Goal: Task Accomplishment & Management: Manage account settings

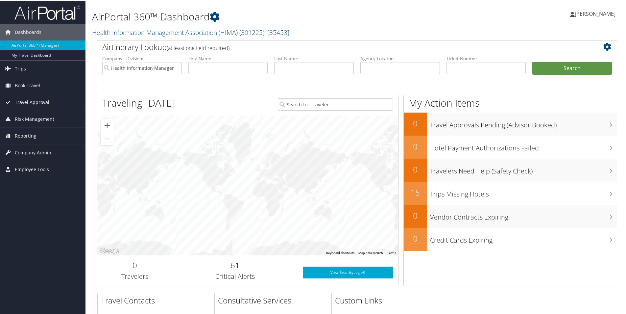
click at [41, 97] on span "Travel Approval" at bounding box center [32, 101] width 35 height 16
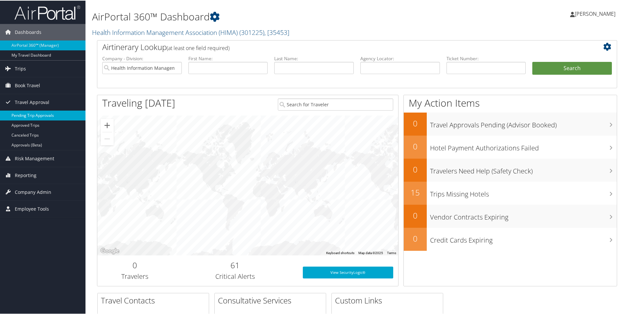
click at [44, 112] on link "Pending Trip Approvals" at bounding box center [42, 115] width 85 height 10
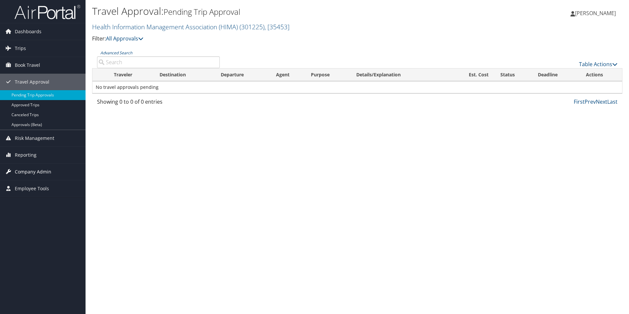
drag, startPoint x: 24, startPoint y: 172, endPoint x: 34, endPoint y: 174, distance: 9.4
click at [25, 172] on span "Company Admin" at bounding box center [33, 171] width 36 height 16
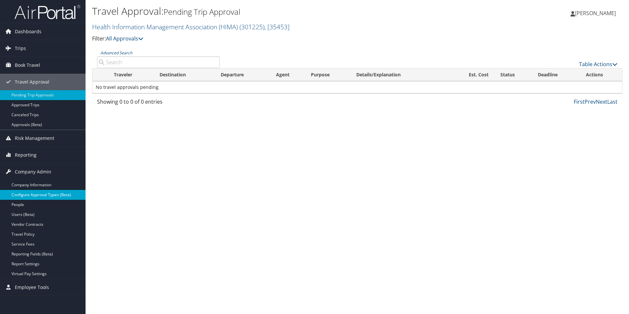
click at [55, 194] on link "Configure Approval Types (Beta)" at bounding box center [42, 195] width 85 height 10
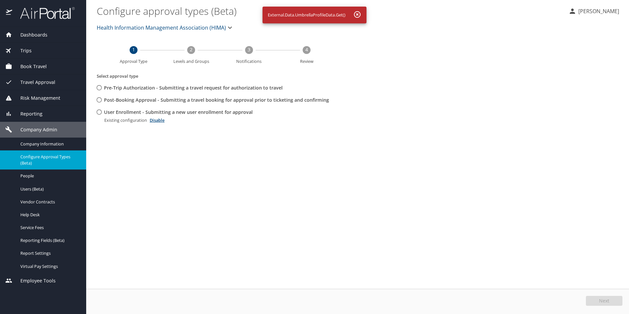
click at [97, 113] on input "User Enrollment - Submitting a new user enrollment for approval" at bounding box center [99, 112] width 12 height 12
radio input "true"
click at [596, 301] on button "Edit" at bounding box center [604, 301] width 35 height 10
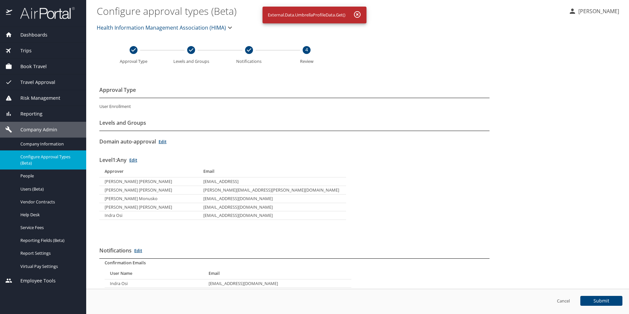
click at [601, 10] on p "[PERSON_NAME]" at bounding box center [597, 11] width 43 height 8
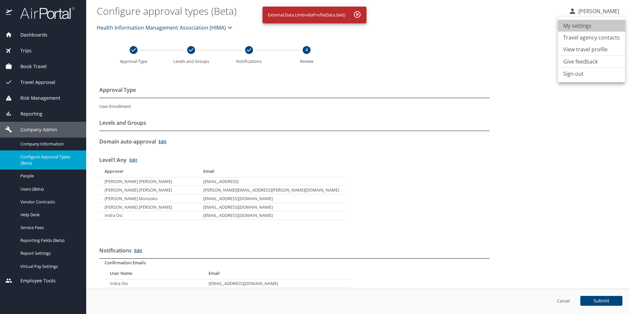
click at [591, 30] on li "My settings" at bounding box center [591, 26] width 67 height 12
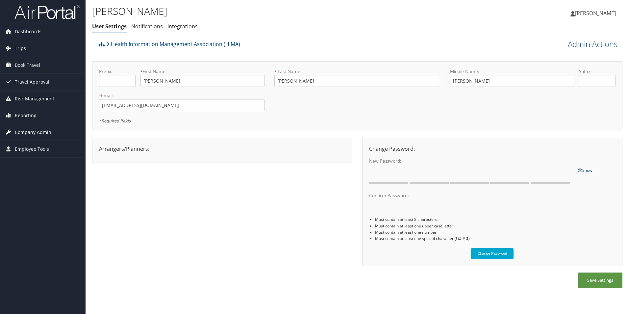
click at [29, 133] on span "Company Admin" at bounding box center [33, 132] width 36 height 16
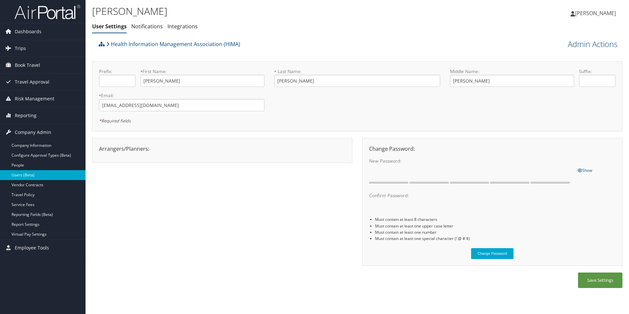
drag, startPoint x: 17, startPoint y: 176, endPoint x: 40, endPoint y: 176, distance: 23.3
click at [17, 177] on link "Users (Beta)" at bounding box center [42, 175] width 85 height 10
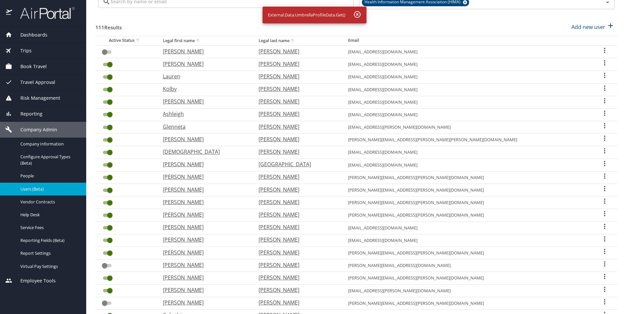
scroll to position [131, 0]
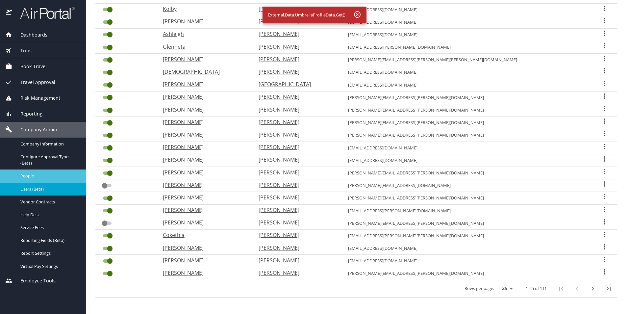
click at [28, 172] on div "People" at bounding box center [43, 176] width 76 height 8
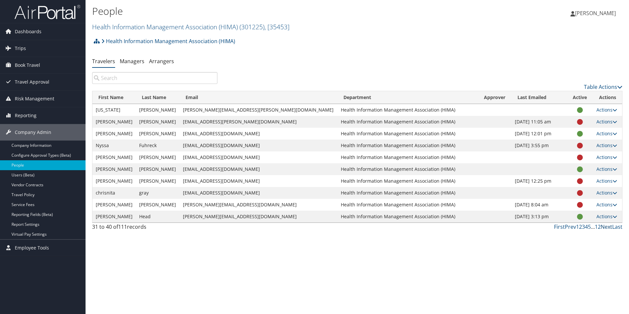
click at [610, 227] on link "Next" at bounding box center [606, 226] width 12 height 7
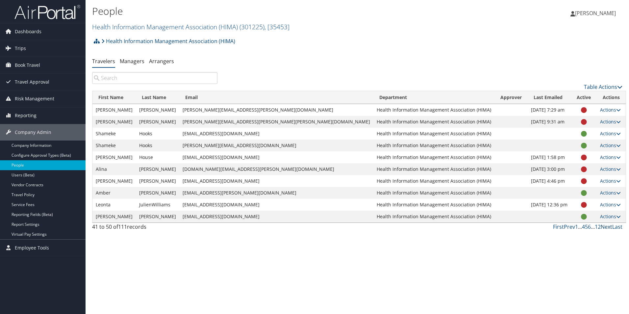
click at [608, 227] on link "Next" at bounding box center [606, 226] width 12 height 7
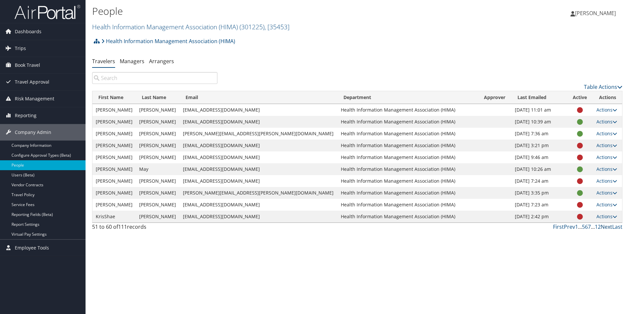
click at [608, 227] on link "Next" at bounding box center [606, 226] width 12 height 7
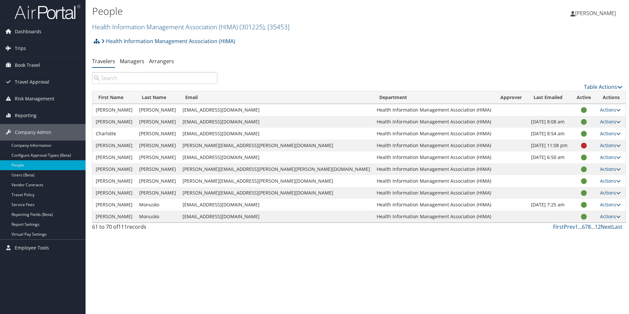
click at [608, 227] on link "Next" at bounding box center [606, 226] width 12 height 7
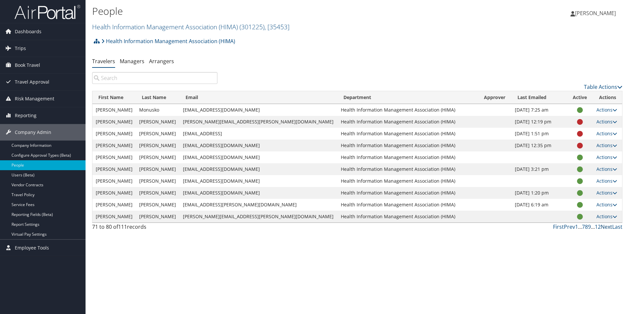
click at [608, 227] on link "Next" at bounding box center [606, 226] width 12 height 7
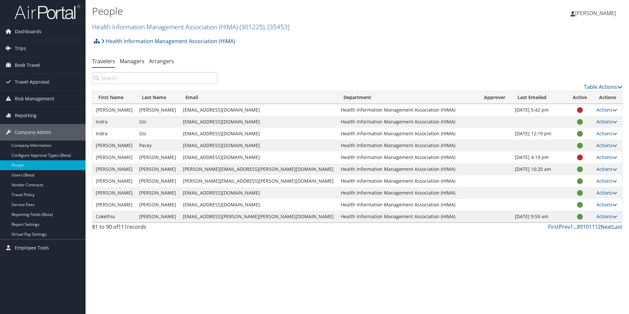
click at [608, 227] on link "Next" at bounding box center [606, 226] width 12 height 7
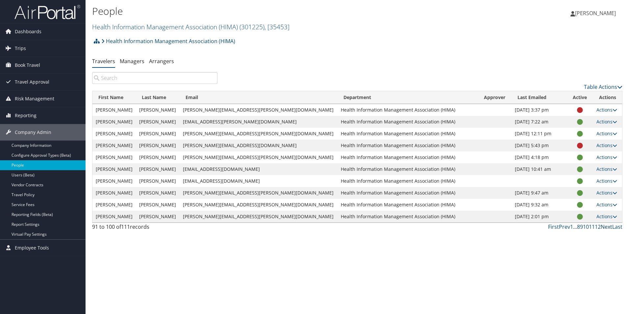
click at [608, 227] on link "Next" at bounding box center [606, 226] width 12 height 7
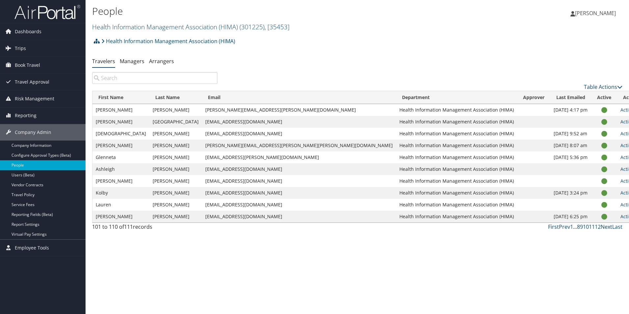
click at [608, 227] on link "Next" at bounding box center [606, 226] width 12 height 7
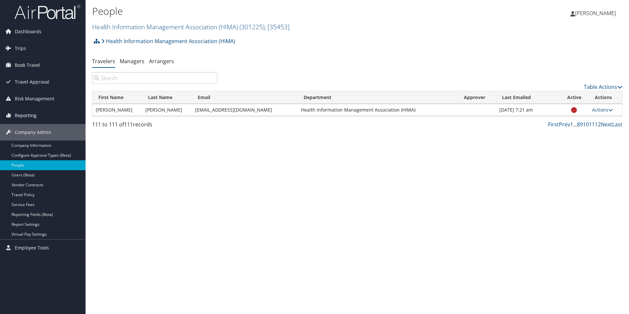
click at [29, 116] on span "Reporting" at bounding box center [26, 115] width 22 height 16
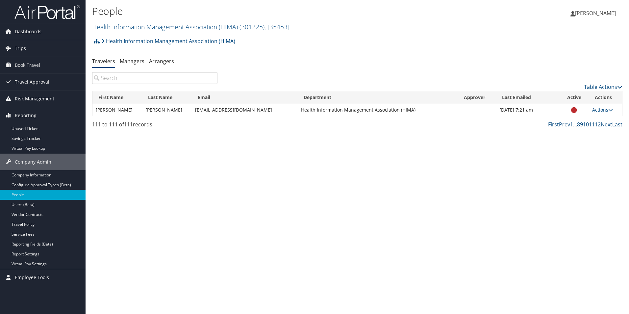
click at [37, 99] on span "Risk Management" at bounding box center [34, 98] width 39 height 16
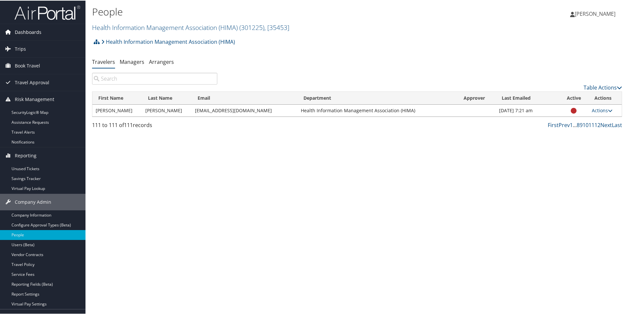
click at [27, 33] on span "Dashboards" at bounding box center [28, 31] width 27 height 16
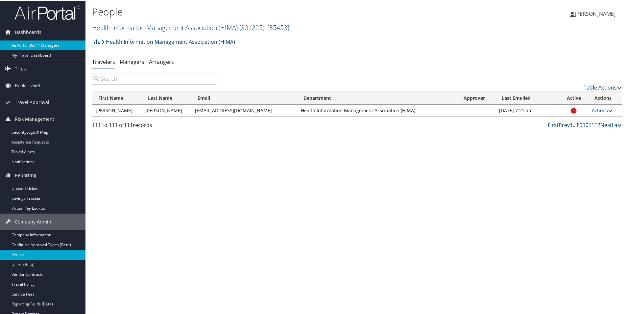
click at [41, 40] on link "AirPortal 360™ (Manager)" at bounding box center [42, 45] width 85 height 10
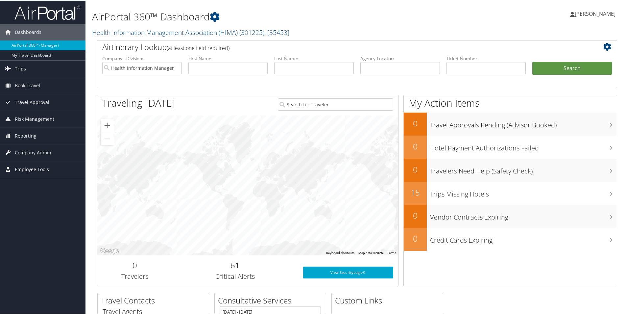
click at [27, 168] on span "Employee Tools" at bounding box center [32, 168] width 34 height 16
click at [32, 153] on span "Company Admin" at bounding box center [33, 152] width 36 height 16
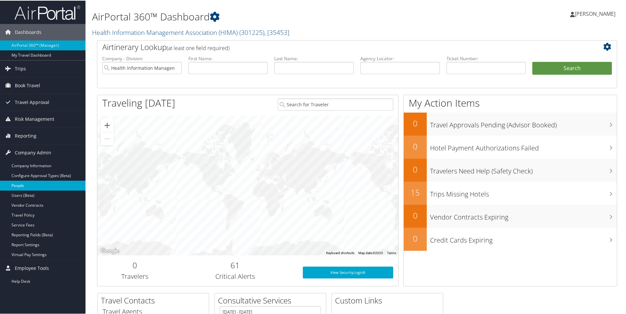
click at [21, 183] on link "People" at bounding box center [42, 185] width 85 height 10
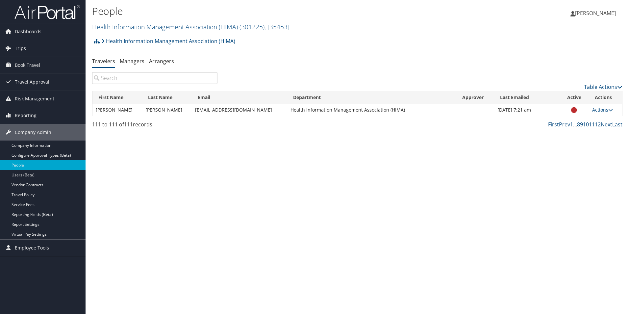
click at [127, 78] on input "search" at bounding box center [154, 78] width 125 height 12
type input "sub"
click at [601, 108] on link "Actions" at bounding box center [602, 110] width 21 height 6
click at [587, 120] on link "User Settings" at bounding box center [579, 119] width 60 height 11
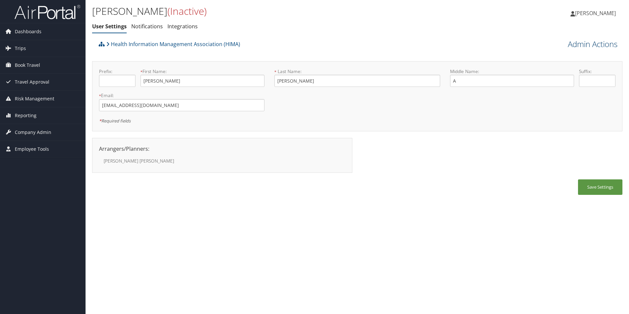
click at [597, 42] on link "Admin Actions" at bounding box center [592, 43] width 50 height 11
click at [558, 56] on link "Activate User" at bounding box center [573, 56] width 86 height 11
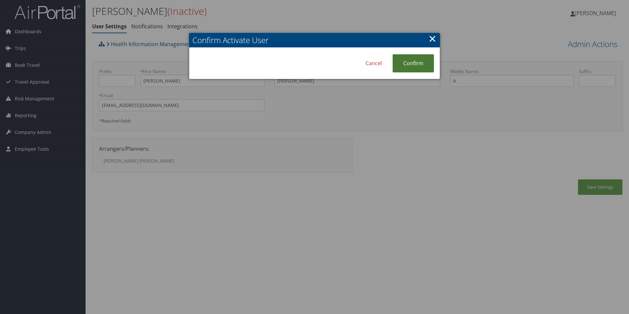
drag, startPoint x: 404, startPoint y: 60, endPoint x: 414, endPoint y: 61, distance: 9.9
click at [405, 60] on link "Confirm" at bounding box center [412, 63] width 41 height 18
click at [428, 135] on div at bounding box center [314, 157] width 629 height 314
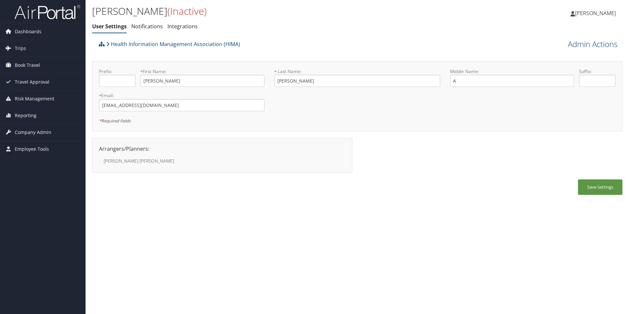
click at [587, 45] on link "Admin Actions" at bounding box center [592, 43] width 50 height 11
click at [549, 57] on link "Activate User" at bounding box center [573, 56] width 86 height 11
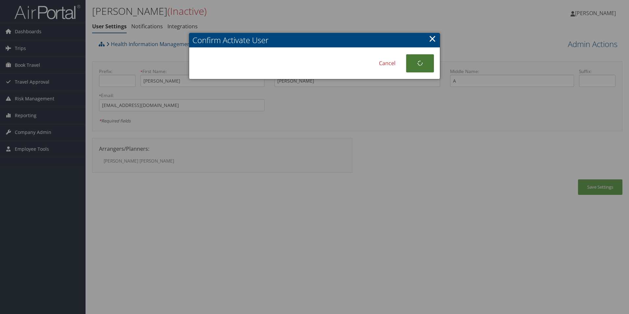
click at [422, 62] on icon at bounding box center [420, 63] width 7 height 6
click at [601, 46] on div at bounding box center [314, 157] width 629 height 314
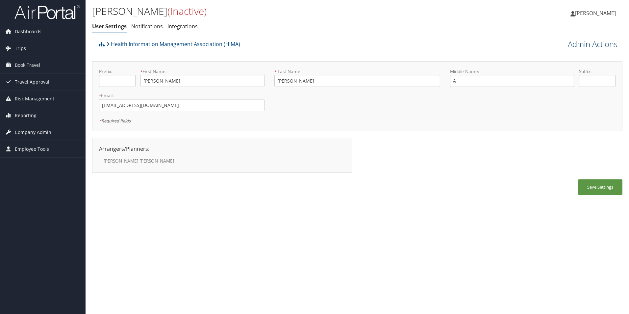
click at [601, 46] on link "Admin Actions" at bounding box center [592, 43] width 50 height 11
click at [580, 69] on link "View Profile" at bounding box center [573, 67] width 86 height 11
click at [191, 14] on span "(Inactive)" at bounding box center [186, 10] width 39 height 13
click at [599, 44] on link "Admin Actions" at bounding box center [592, 43] width 50 height 11
click at [545, 58] on link "Activate User" at bounding box center [573, 56] width 86 height 11
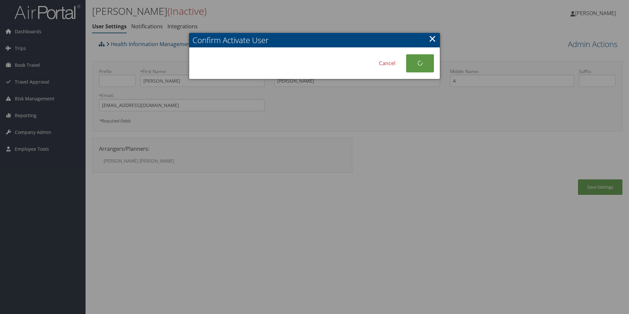
click at [432, 40] on link "×" at bounding box center [432, 38] width 8 height 13
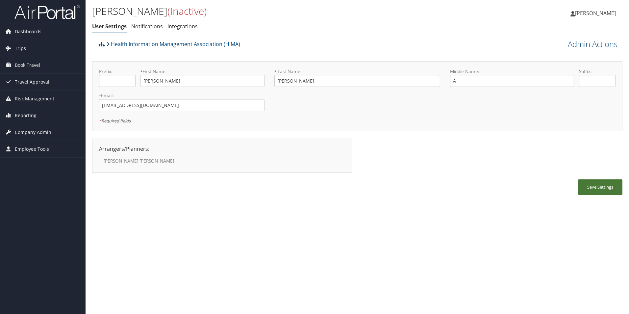
click at [594, 189] on button "Save Settings" at bounding box center [600, 186] width 44 height 15
click at [601, 13] on span "[PERSON_NAME]" at bounding box center [595, 13] width 41 height 7
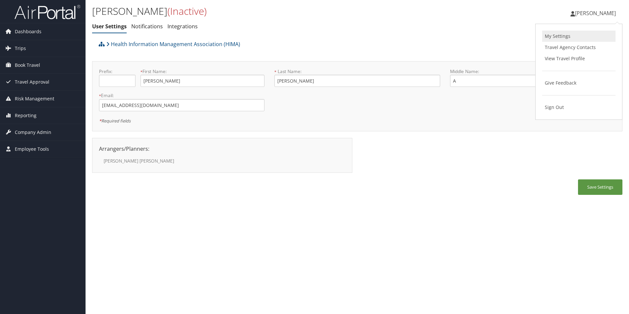
click at [560, 36] on link "My Settings" at bounding box center [578, 36] width 73 height 11
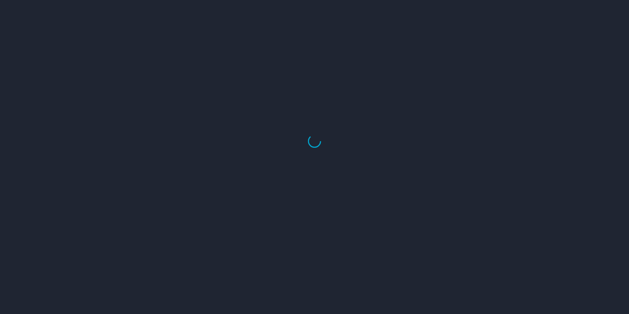
select select "US"
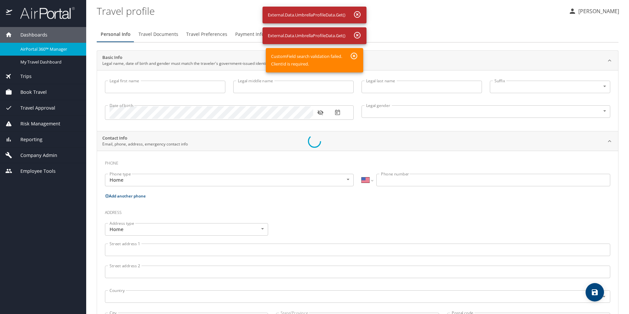
click at [24, 49] on div at bounding box center [314, 141] width 629 height 345
click at [41, 62] on div at bounding box center [314, 141] width 629 height 345
click at [57, 52] on div at bounding box center [314, 141] width 629 height 345
click at [606, 12] on div at bounding box center [314, 141] width 629 height 345
click at [53, 52] on div at bounding box center [314, 141] width 629 height 345
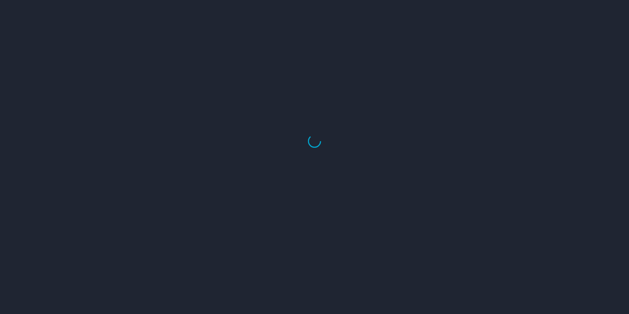
select select "US"
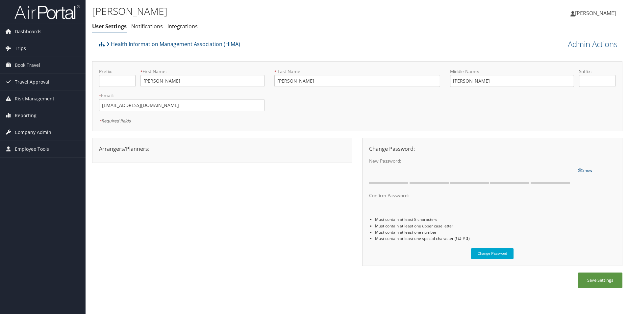
click at [591, 13] on span "[PERSON_NAME]" at bounding box center [595, 13] width 41 height 7
drag, startPoint x: 237, startPoint y: 23, endPoint x: 248, endPoint y: 24, distance: 10.2
click at [238, 23] on ul "User Settings Notifications Integrations" at bounding box center [268, 27] width 353 height 12
click at [604, 45] on link "Admin Actions" at bounding box center [592, 43] width 50 height 11
click at [564, 73] on link "Change User's Account/Department" at bounding box center [573, 70] width 86 height 17
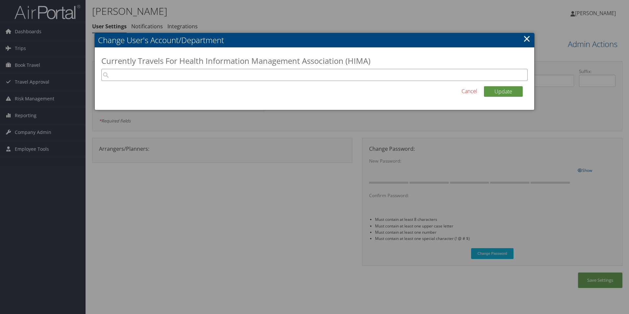
click at [434, 78] on input "search" at bounding box center [314, 75] width 426 height 12
click at [525, 37] on link "×" at bounding box center [527, 38] width 8 height 13
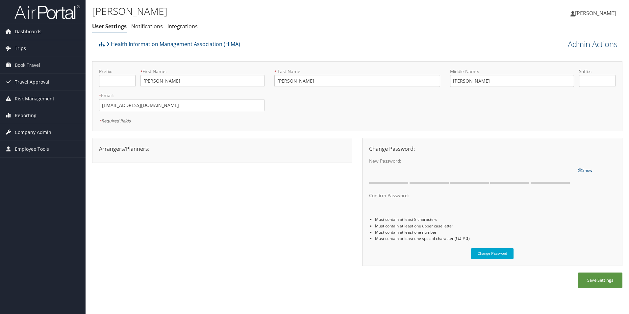
click at [583, 45] on link "Admin Actions" at bounding box center [592, 43] width 50 height 11
click at [541, 57] on link "View Profile" at bounding box center [573, 56] width 86 height 11
click at [28, 66] on span "Book Travel" at bounding box center [27, 65] width 25 height 16
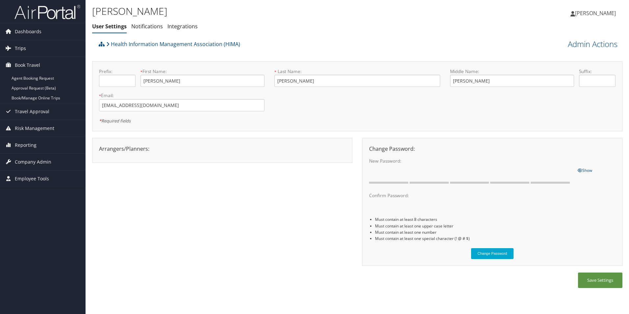
click at [18, 47] on span "Trips" at bounding box center [20, 48] width 11 height 16
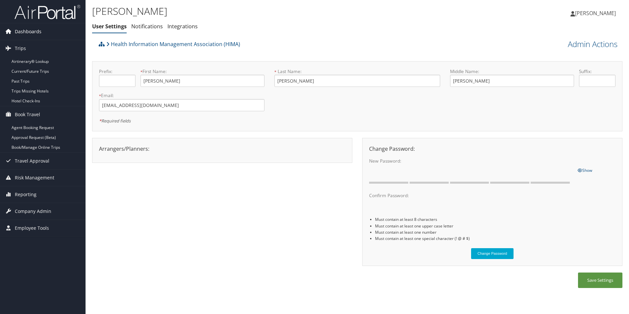
click at [36, 31] on span "Dashboards" at bounding box center [28, 31] width 27 height 16
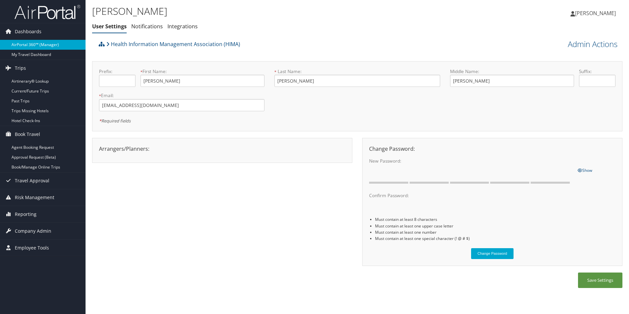
click at [36, 43] on link "AirPortal 360™ (Manager)" at bounding box center [42, 45] width 85 height 10
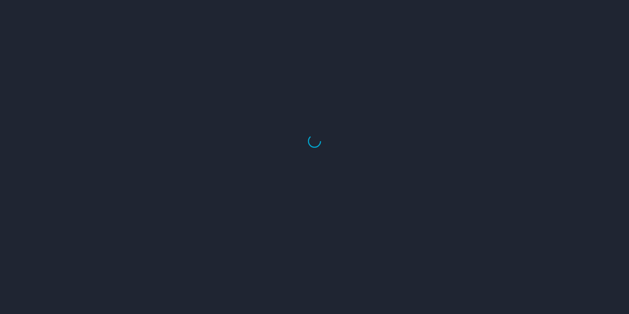
select select "US"
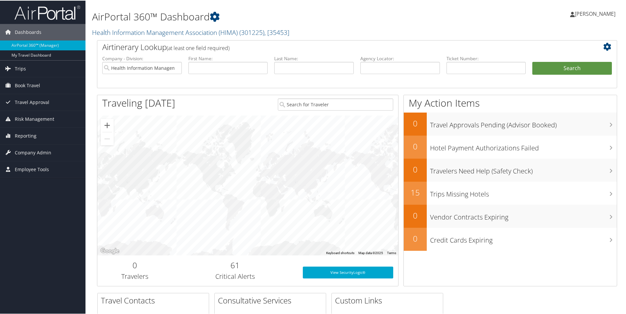
click at [595, 14] on span "[PERSON_NAME]" at bounding box center [595, 13] width 41 height 7
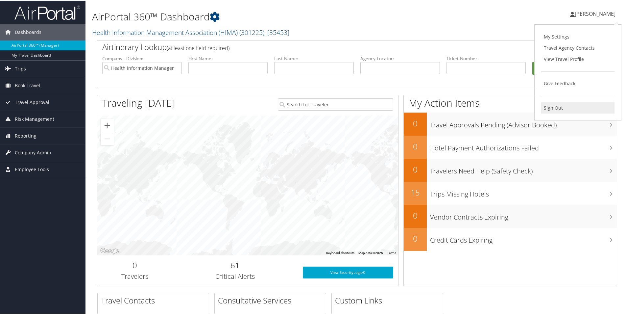
click at [553, 108] on link "Sign Out" at bounding box center [577, 107] width 73 height 11
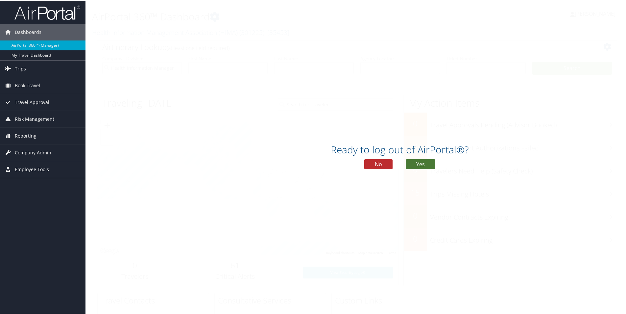
click at [419, 164] on button "Yes" at bounding box center [421, 163] width 30 height 10
